Goal: Navigation & Orientation: Go to known website

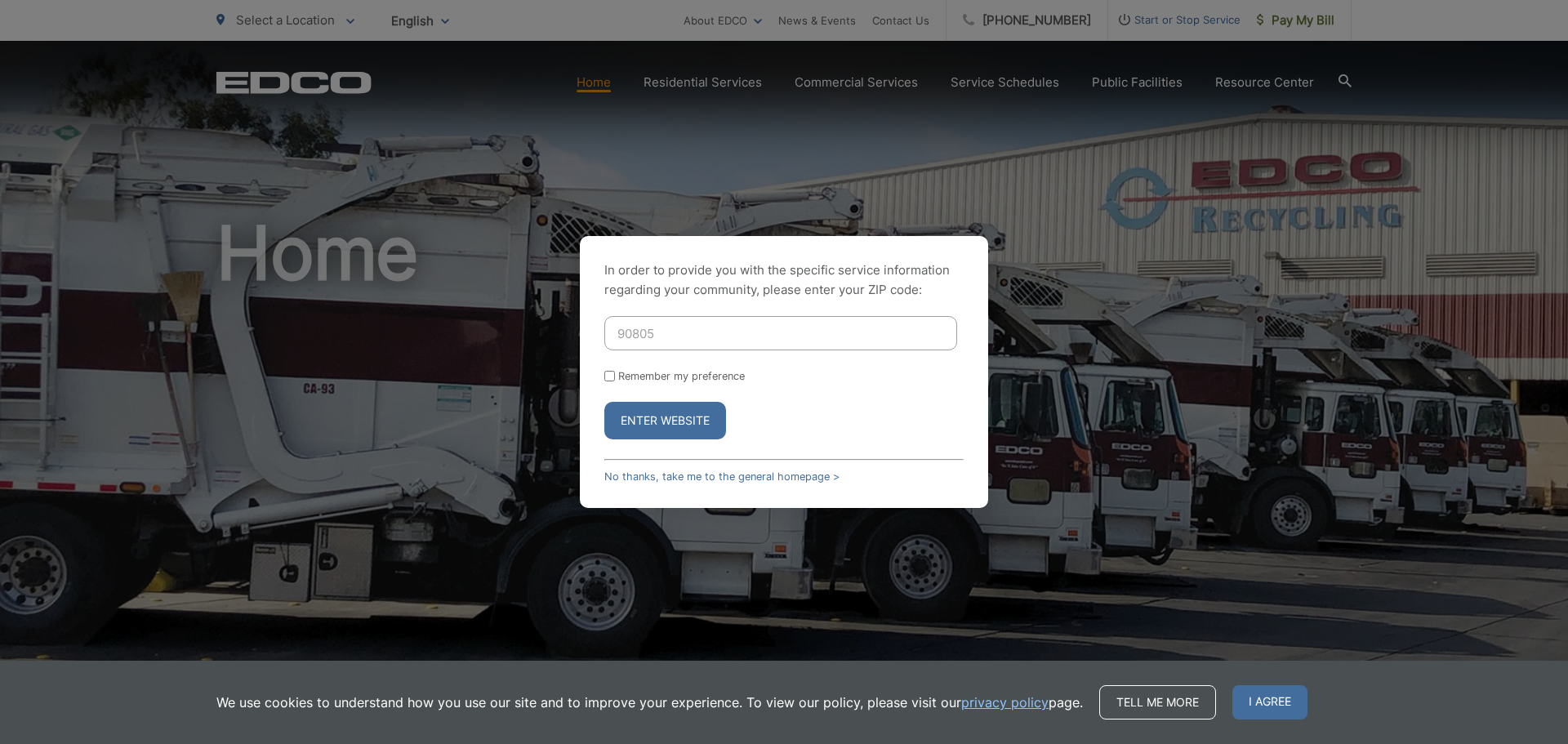
type input "90805"
click at [645, 441] on div "In order to provide you with the specific service information regarding your co…" at bounding box center [784, 372] width 408 height 272
click at [657, 412] on button "Enter Website" at bounding box center [665, 421] width 122 height 38
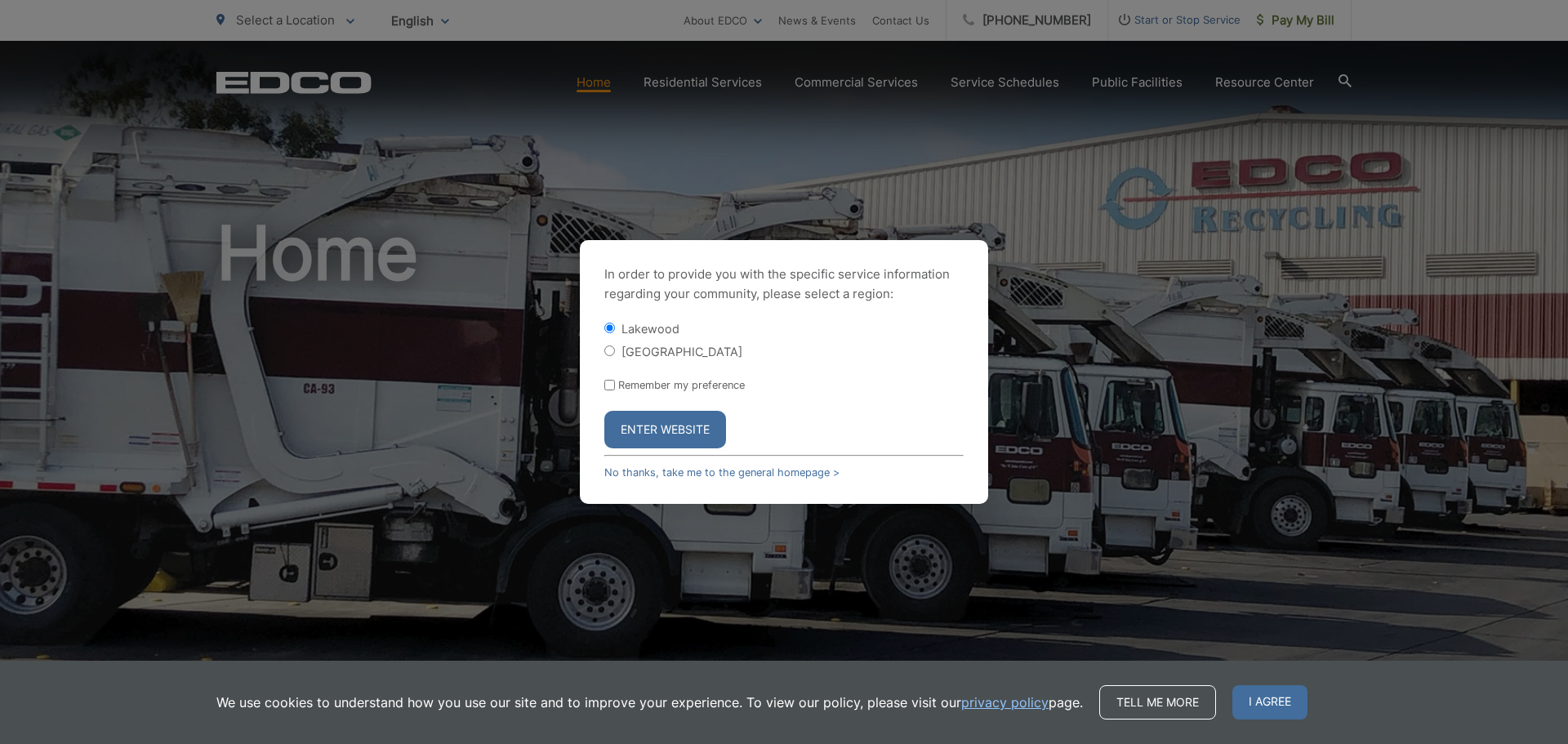
click at [674, 430] on button "Enter Website" at bounding box center [665, 430] width 122 height 38
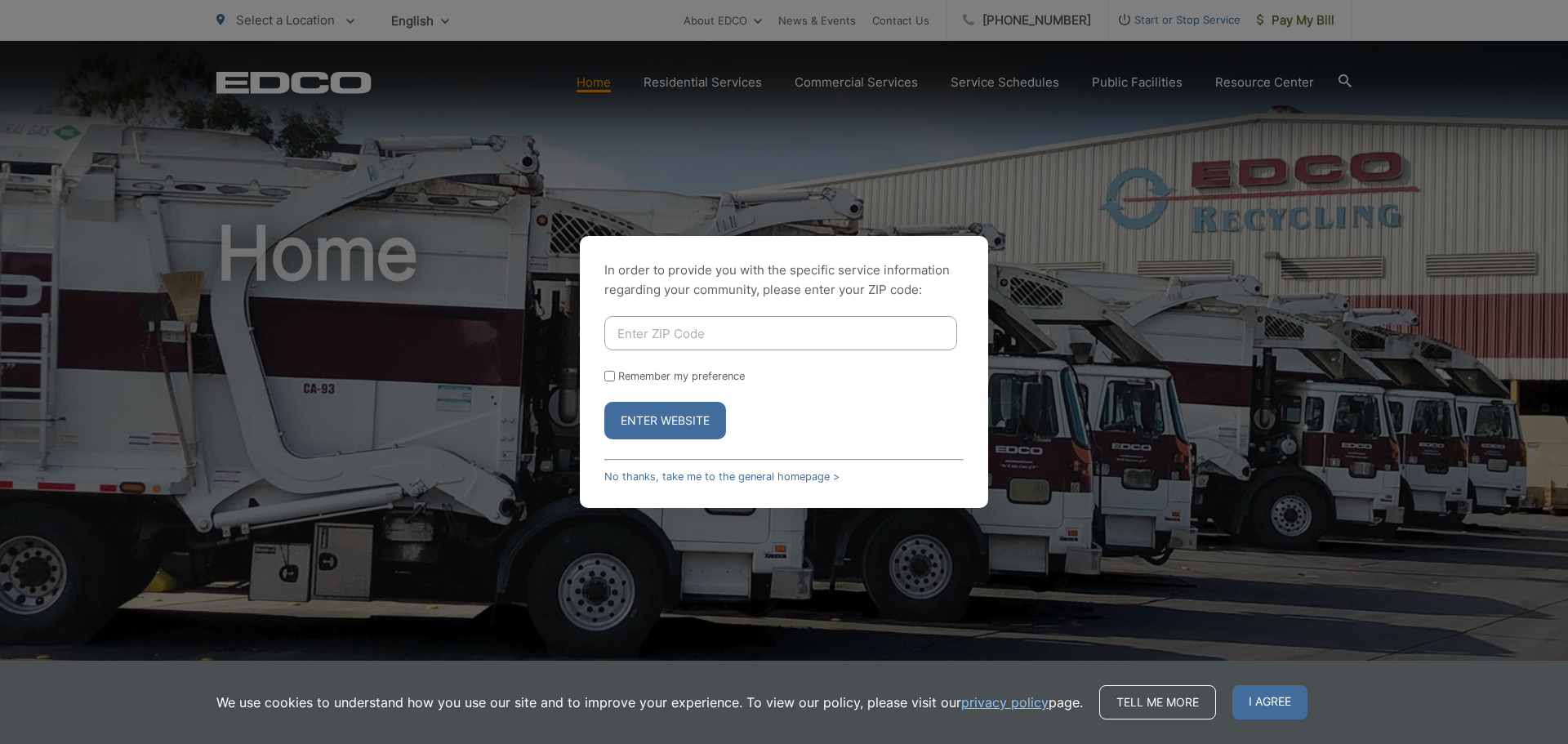
click at [720, 348] on input "Enter ZIP Code" at bounding box center [781, 333] width 353 height 34
type input "90805"
click at [711, 423] on button "Enter Website" at bounding box center [665, 421] width 122 height 38
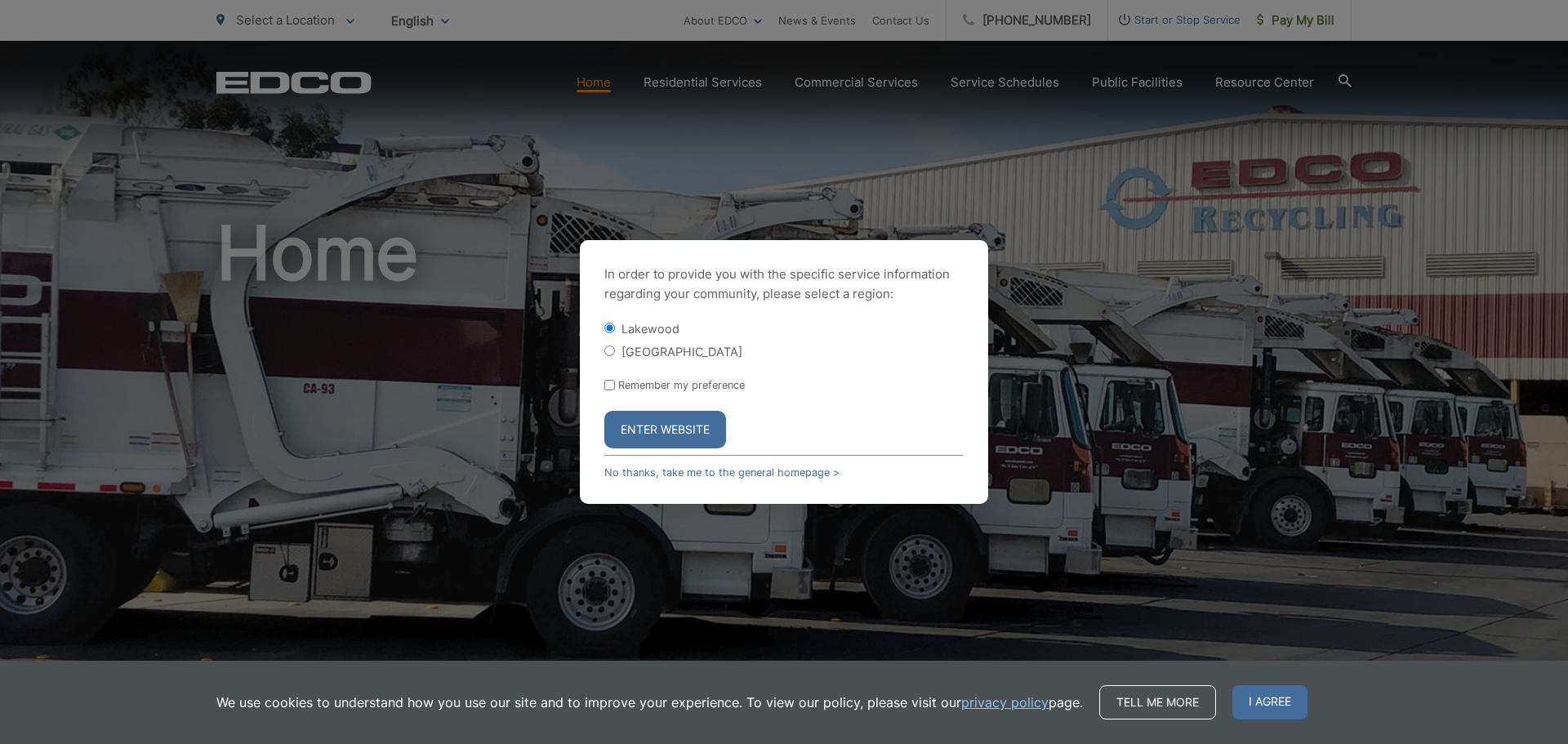
click at [626, 362] on form "Lakewood Long Beach Remember my preference Enter Website" at bounding box center [784, 385] width 359 height 128
click at [640, 349] on label "[GEOGRAPHIC_DATA]" at bounding box center [682, 351] width 121 height 14
click at [615, 349] on input "[GEOGRAPHIC_DATA]" at bounding box center [610, 351] width 11 height 11
radio input "true"
click at [654, 426] on button "Enter Website" at bounding box center [665, 430] width 122 height 38
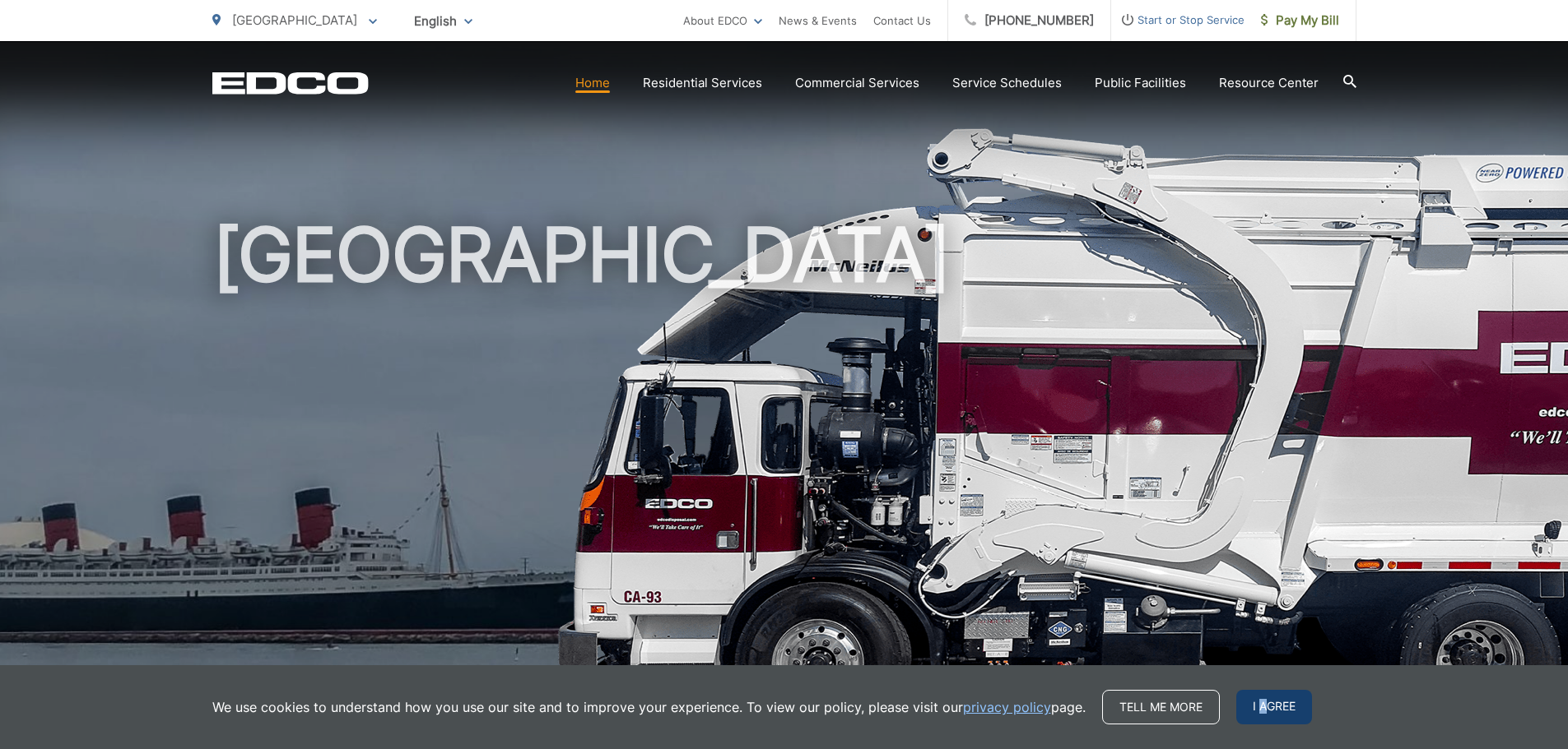
click at [1259, 711] on span "I agree" at bounding box center [1273, 707] width 75 height 35
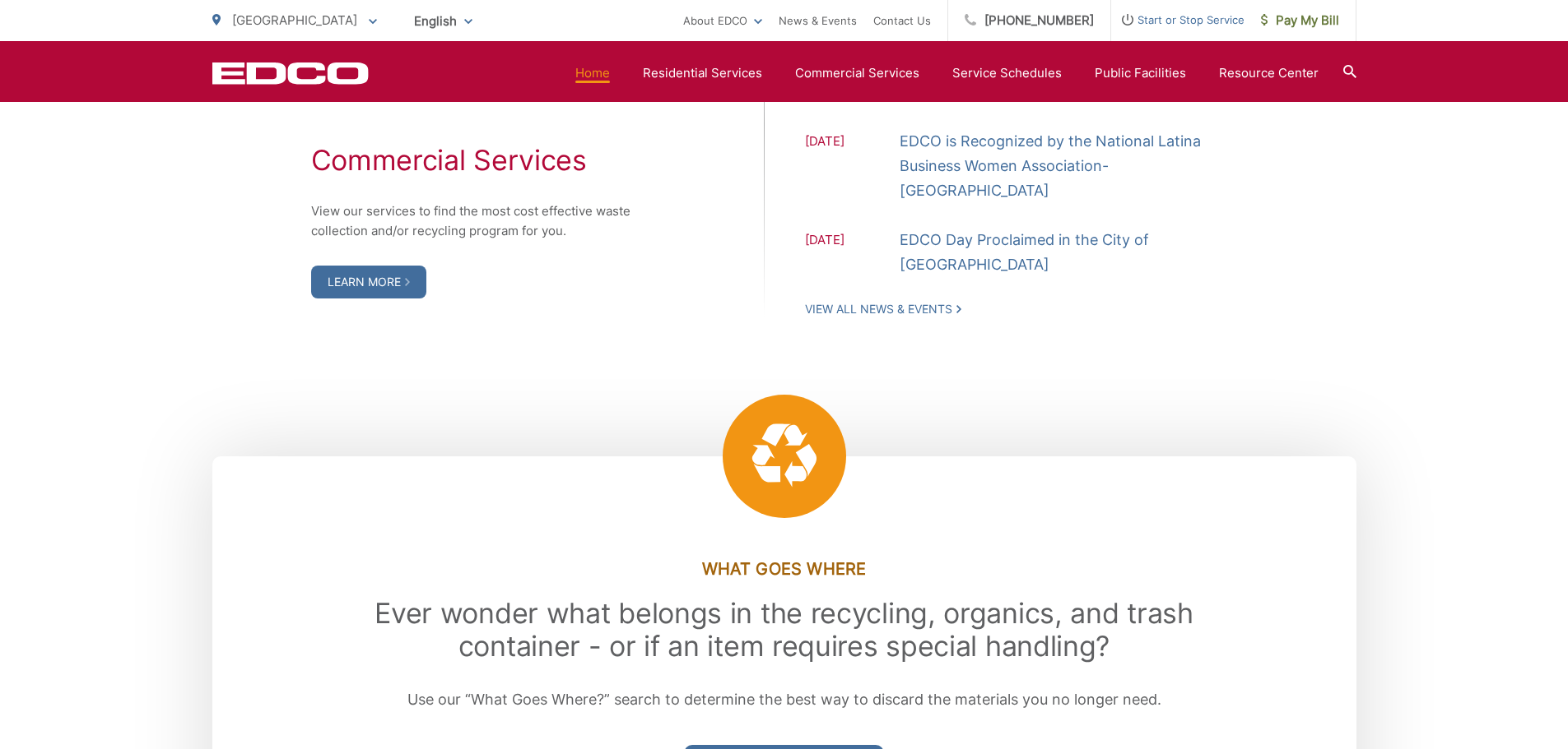
scroll to position [1966, 0]
